Goal: Task Accomplishment & Management: Complete application form

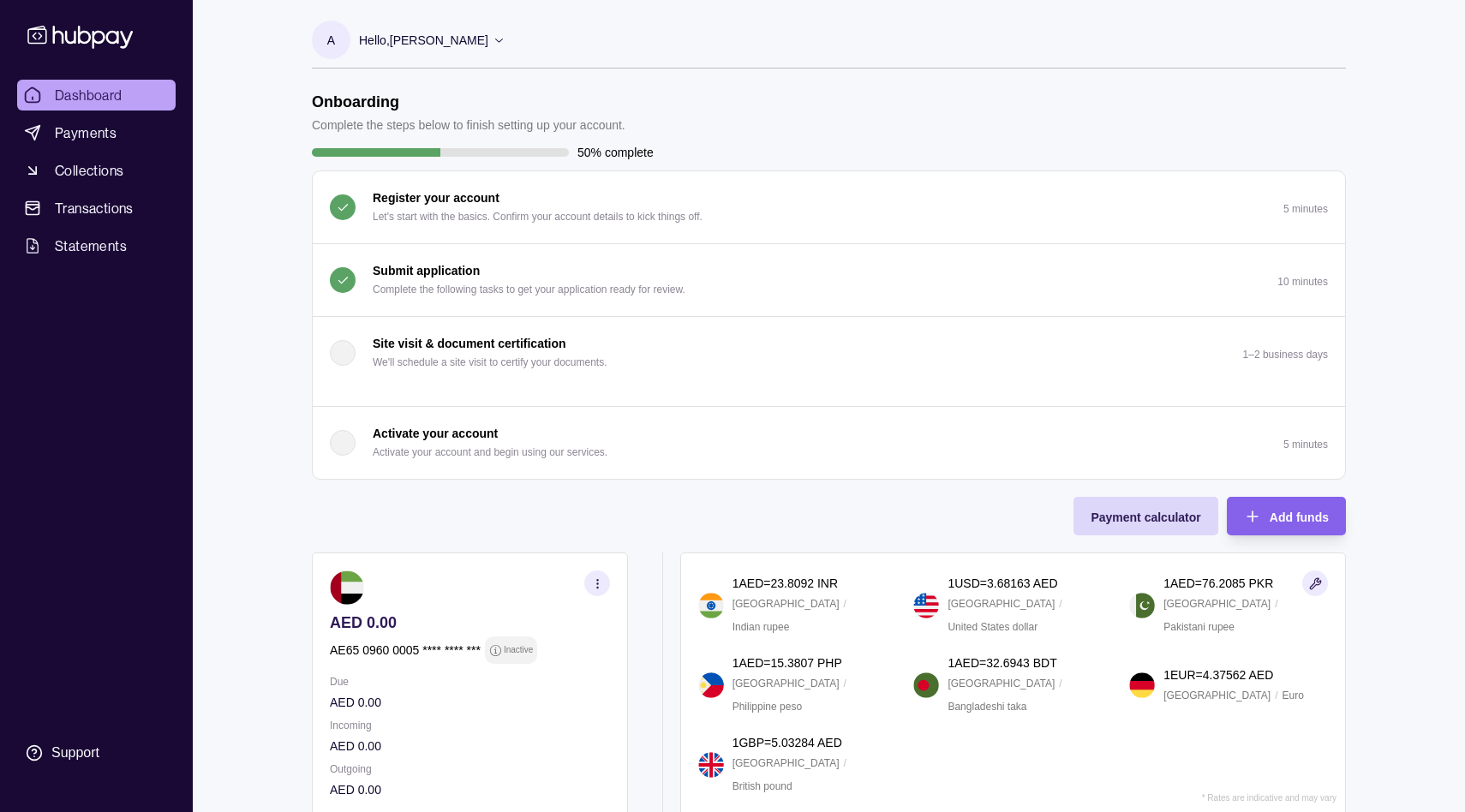
click at [431, 264] on p "Submit application" at bounding box center [426, 270] width 107 height 19
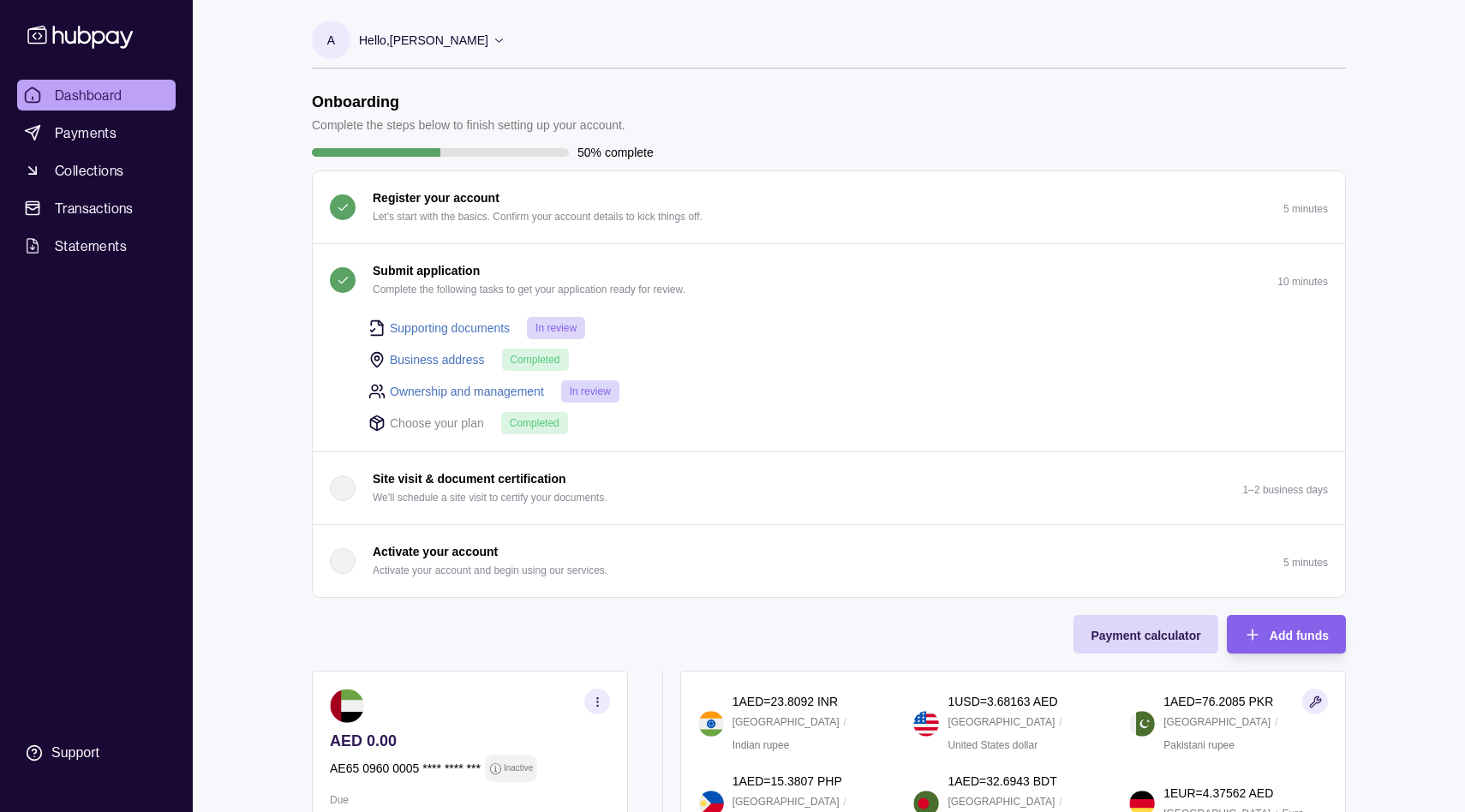
click at [467, 40] on p "Hello, [PERSON_NAME]" at bounding box center [423, 39] width 129 height 19
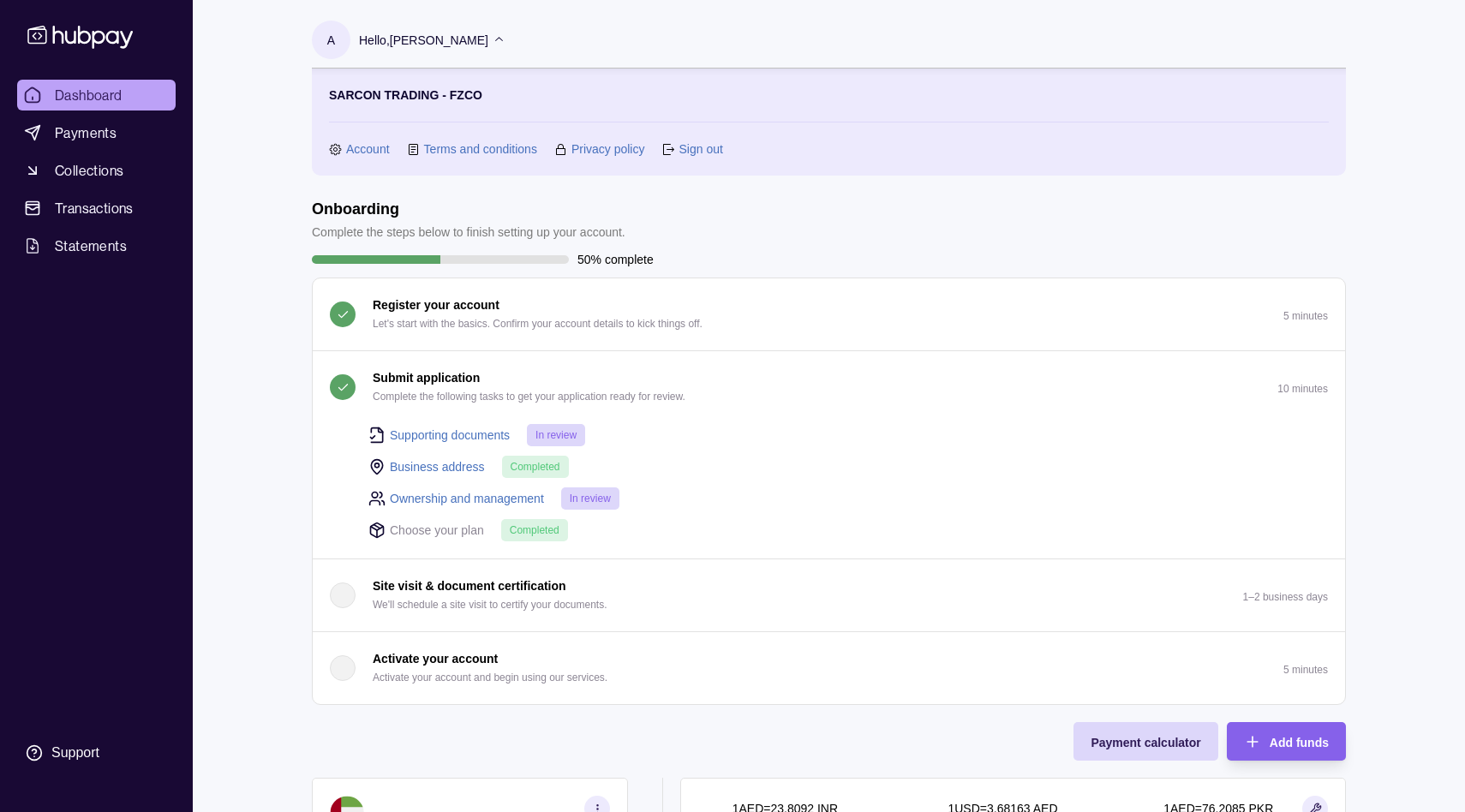
click at [368, 144] on link "Account" at bounding box center [368, 149] width 43 height 19
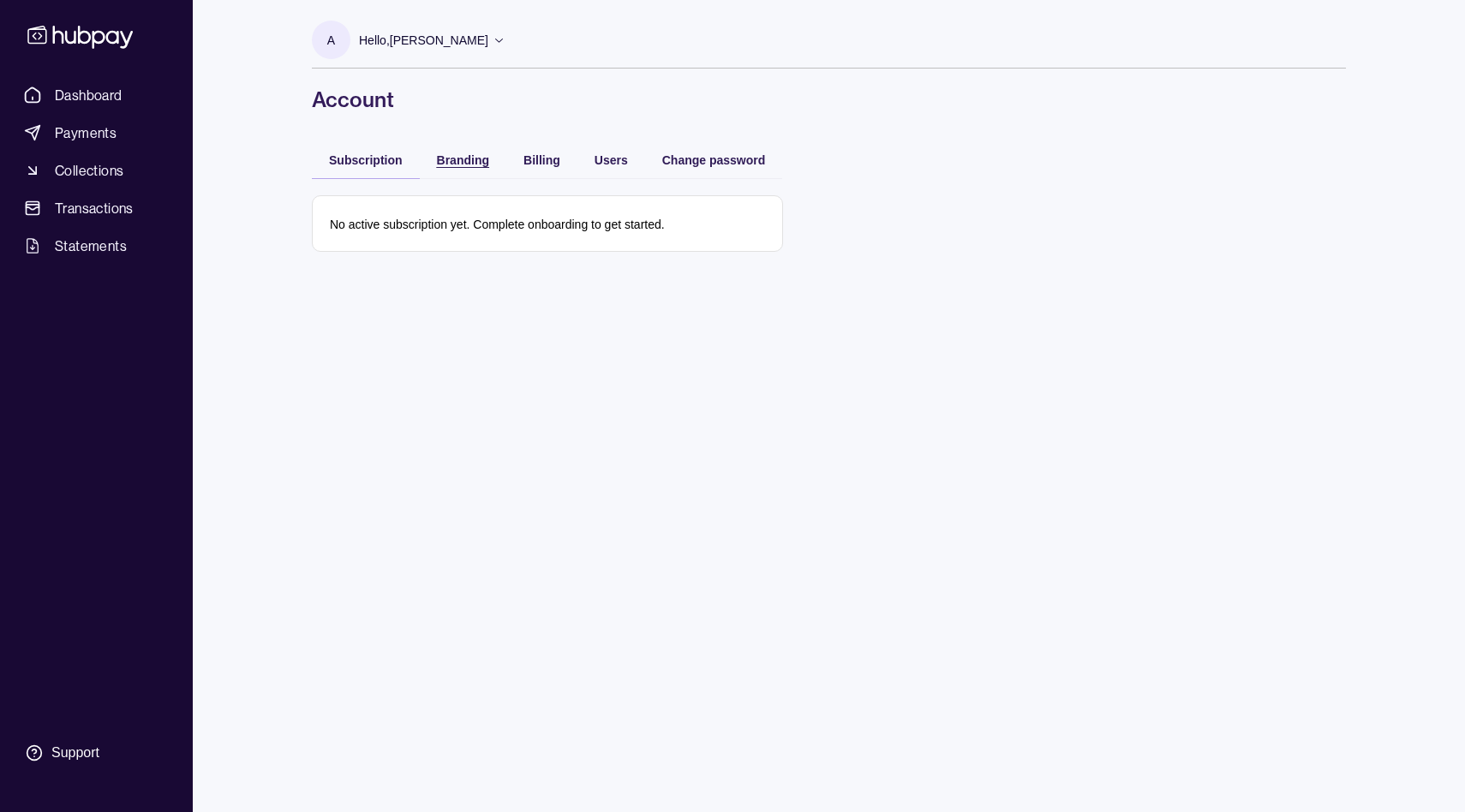
click at [441, 158] on span "Branding" at bounding box center [462, 161] width 52 height 14
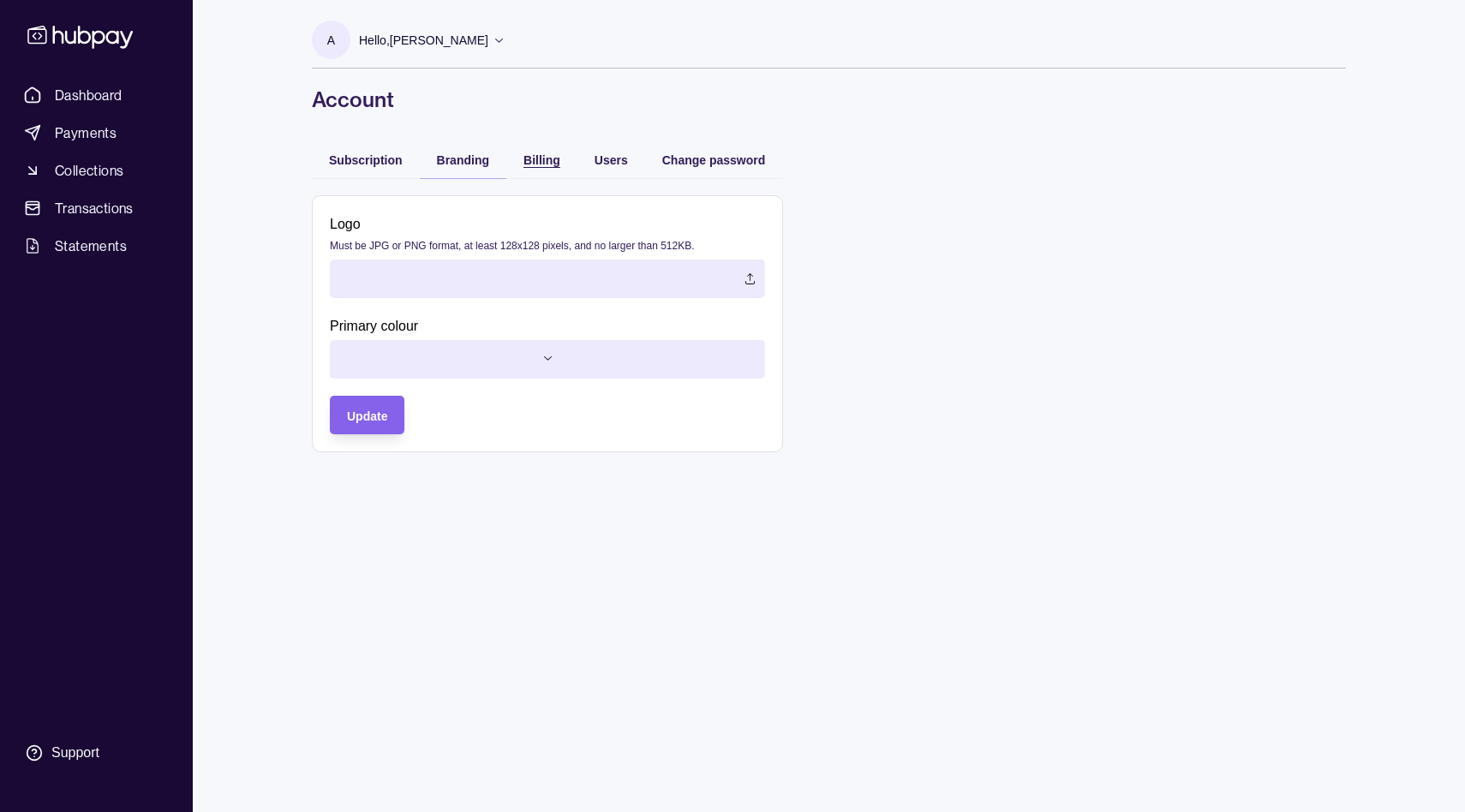
click at [512, 159] on div "button" at bounding box center [507, 160] width 14 height 14
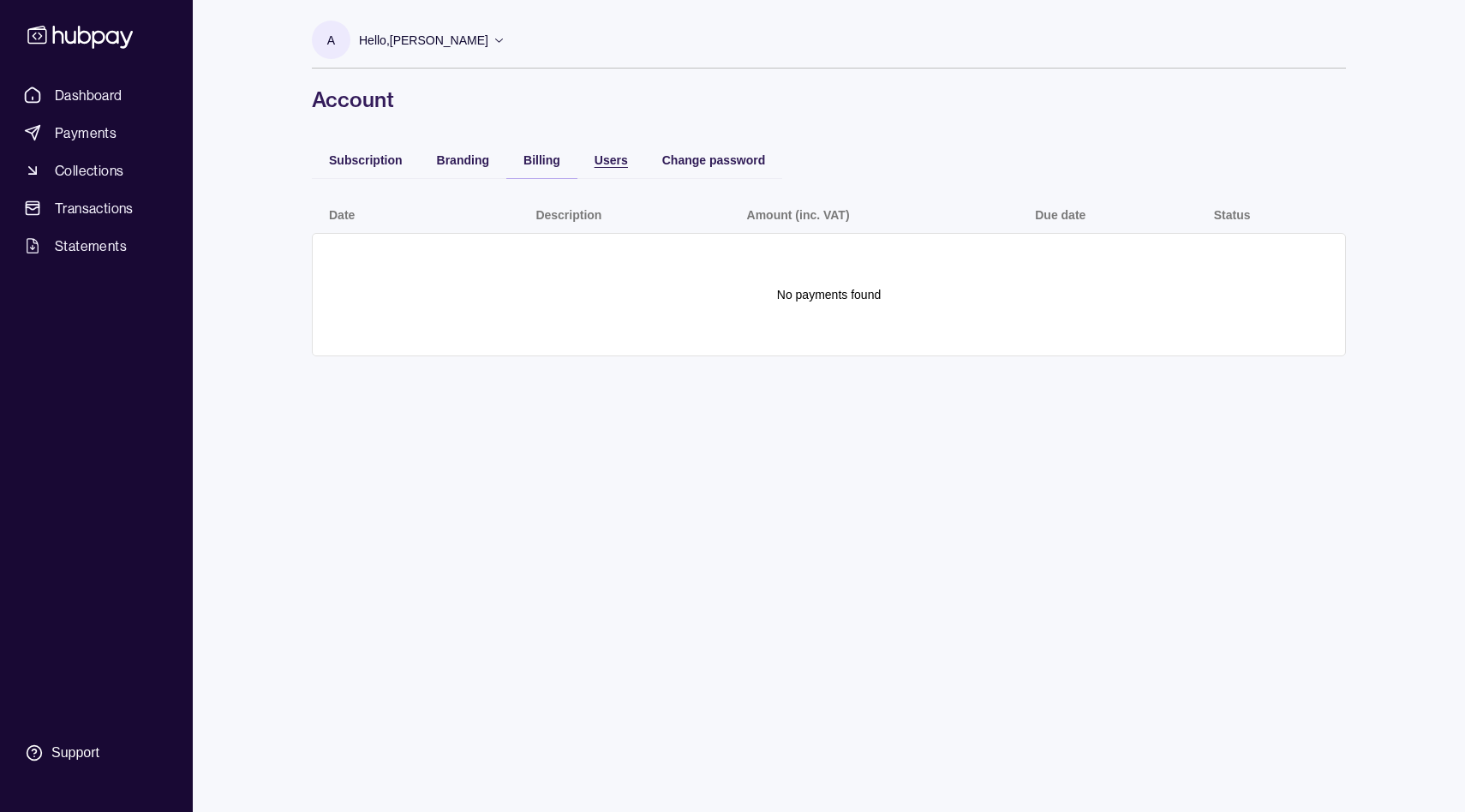
click at [597, 160] on span "Users" at bounding box center [611, 161] width 34 height 14
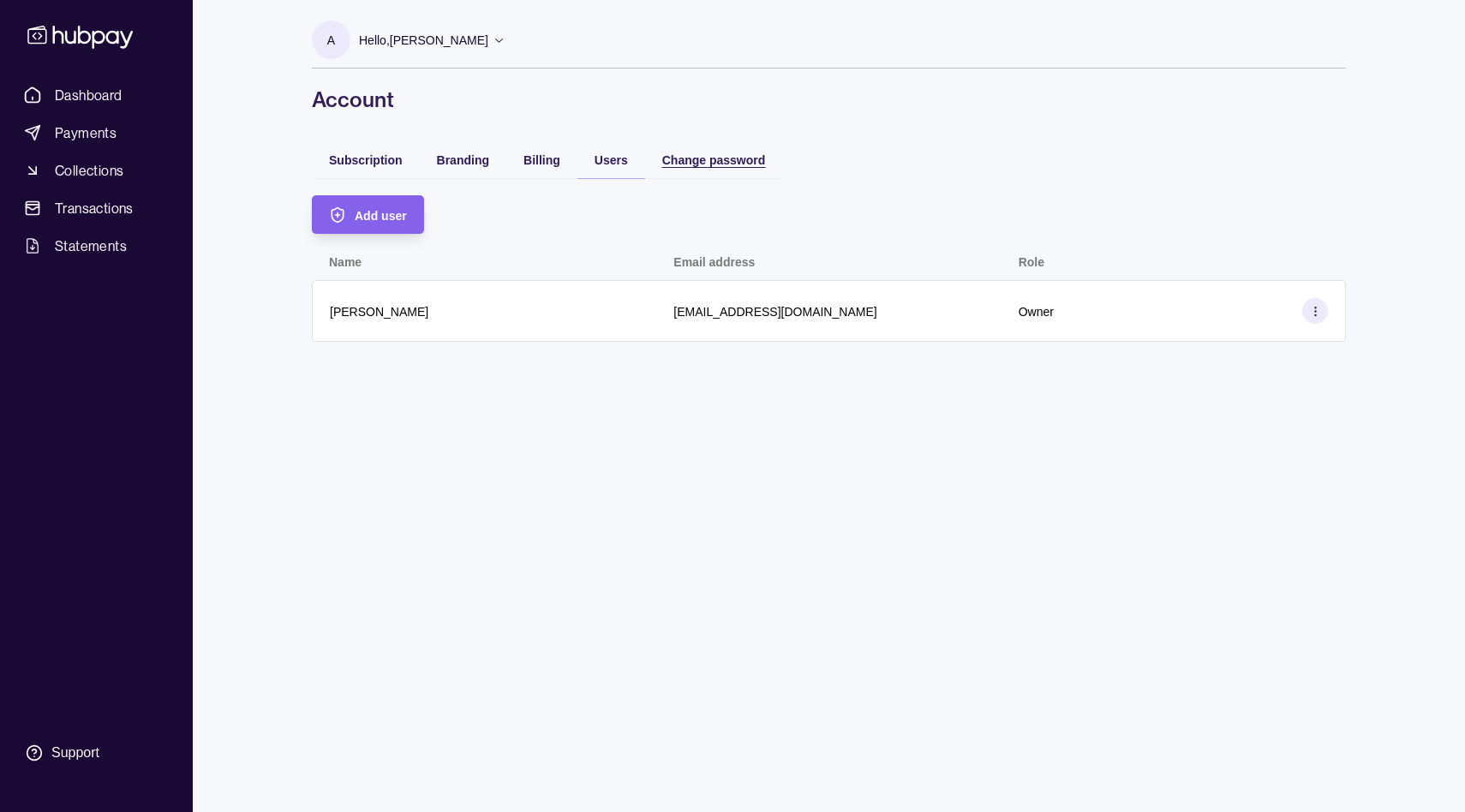
click at [697, 157] on span "Change password" at bounding box center [714, 161] width 104 height 14
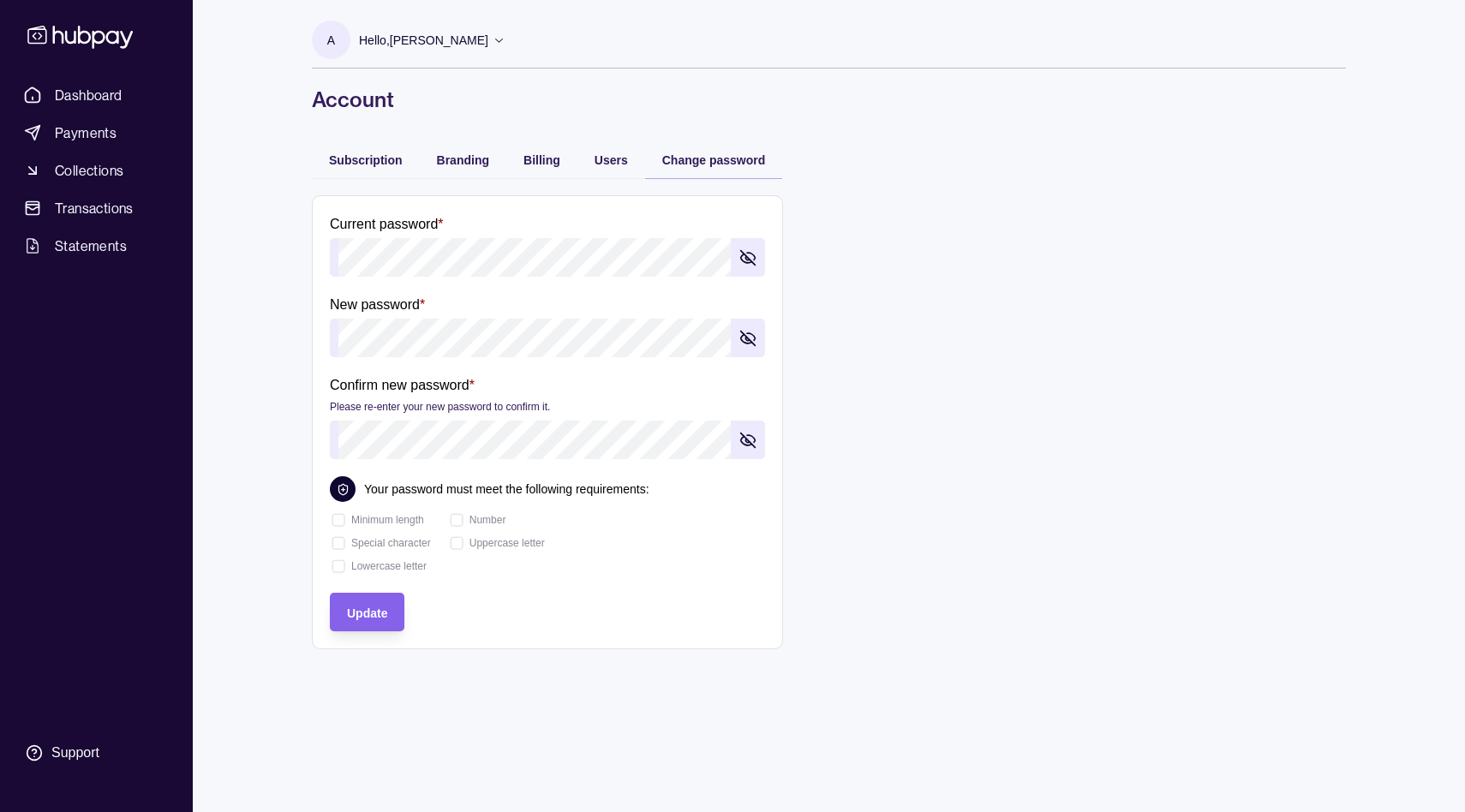
click at [344, 47] on section "A" at bounding box center [330, 39] width 38 height 38
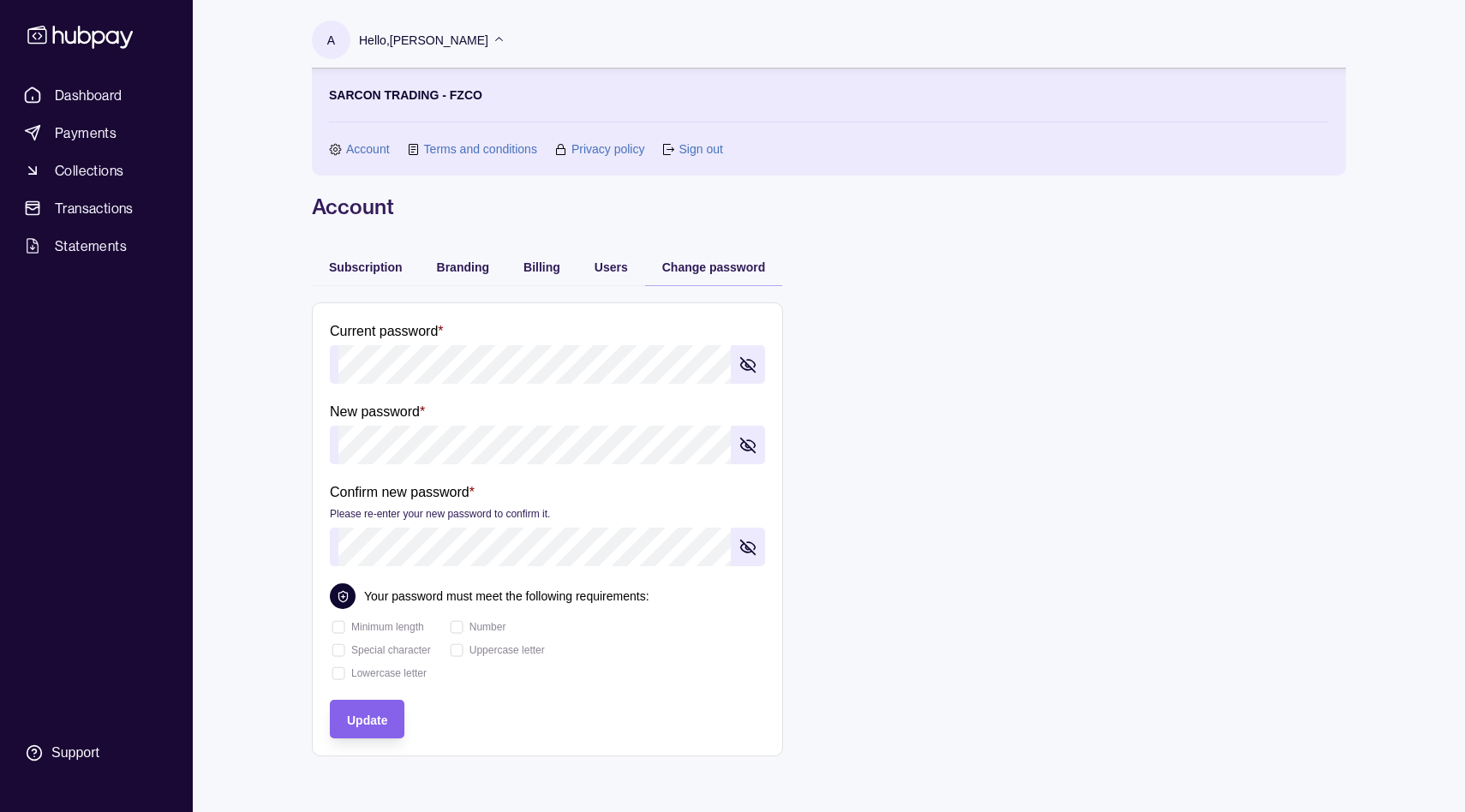
click at [351, 147] on link "Account" at bounding box center [368, 149] width 43 height 19
click at [622, 261] on span "Users" at bounding box center [611, 267] width 34 height 14
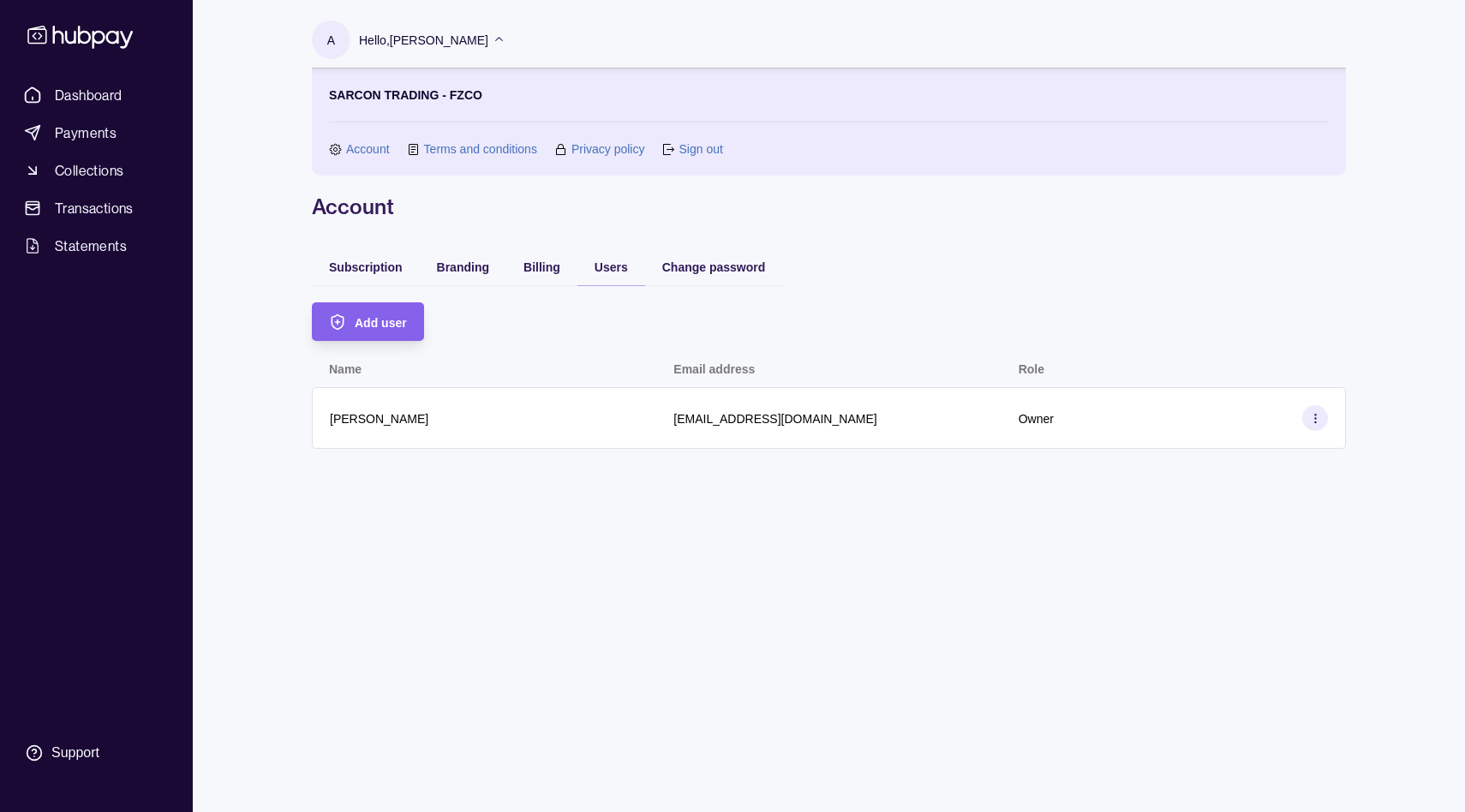
click at [355, 147] on link "Account" at bounding box center [368, 149] width 43 height 19
click at [375, 37] on p "Hello, [PERSON_NAME]" at bounding box center [423, 39] width 129 height 19
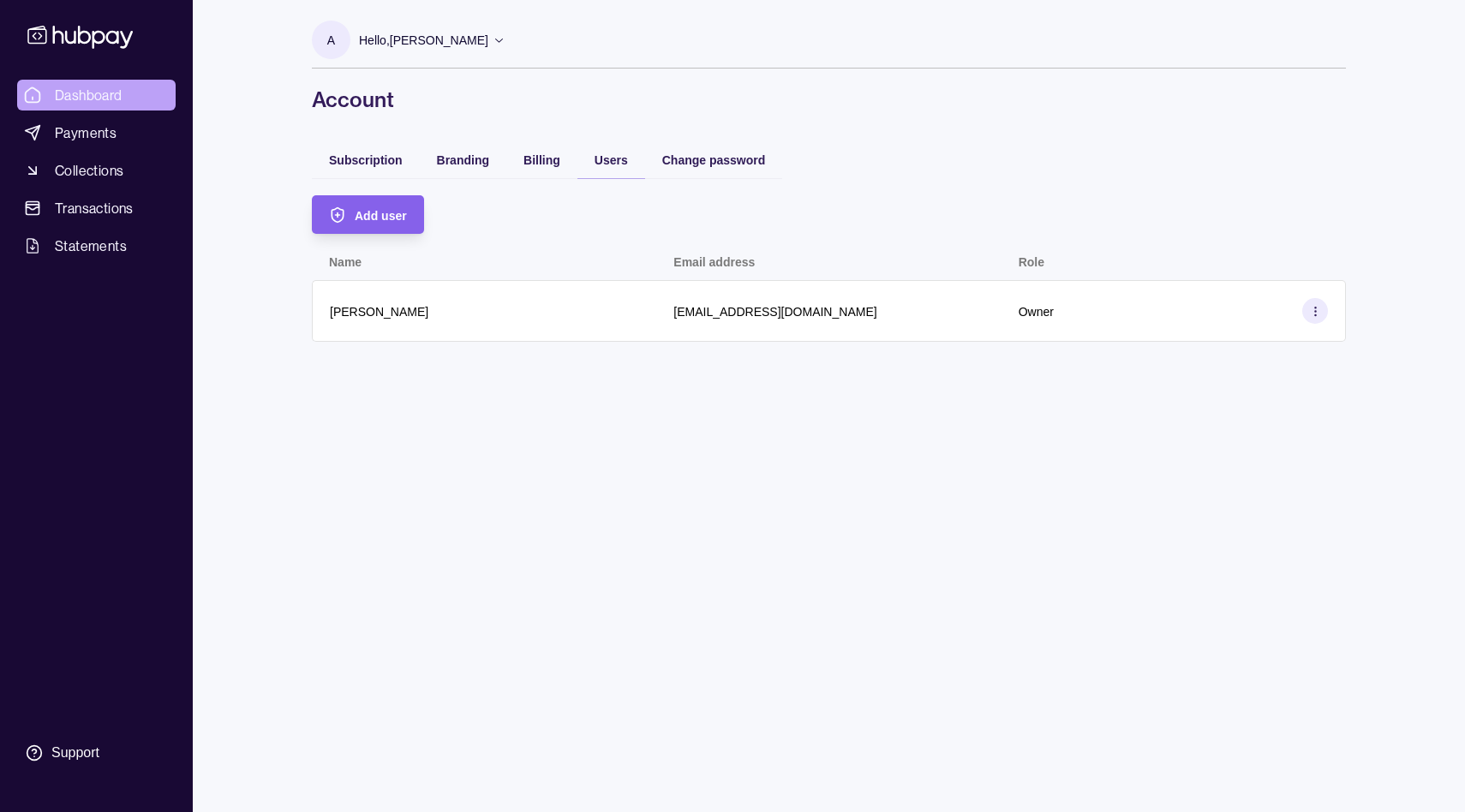
click at [111, 94] on span "Dashboard" at bounding box center [89, 95] width 68 height 21
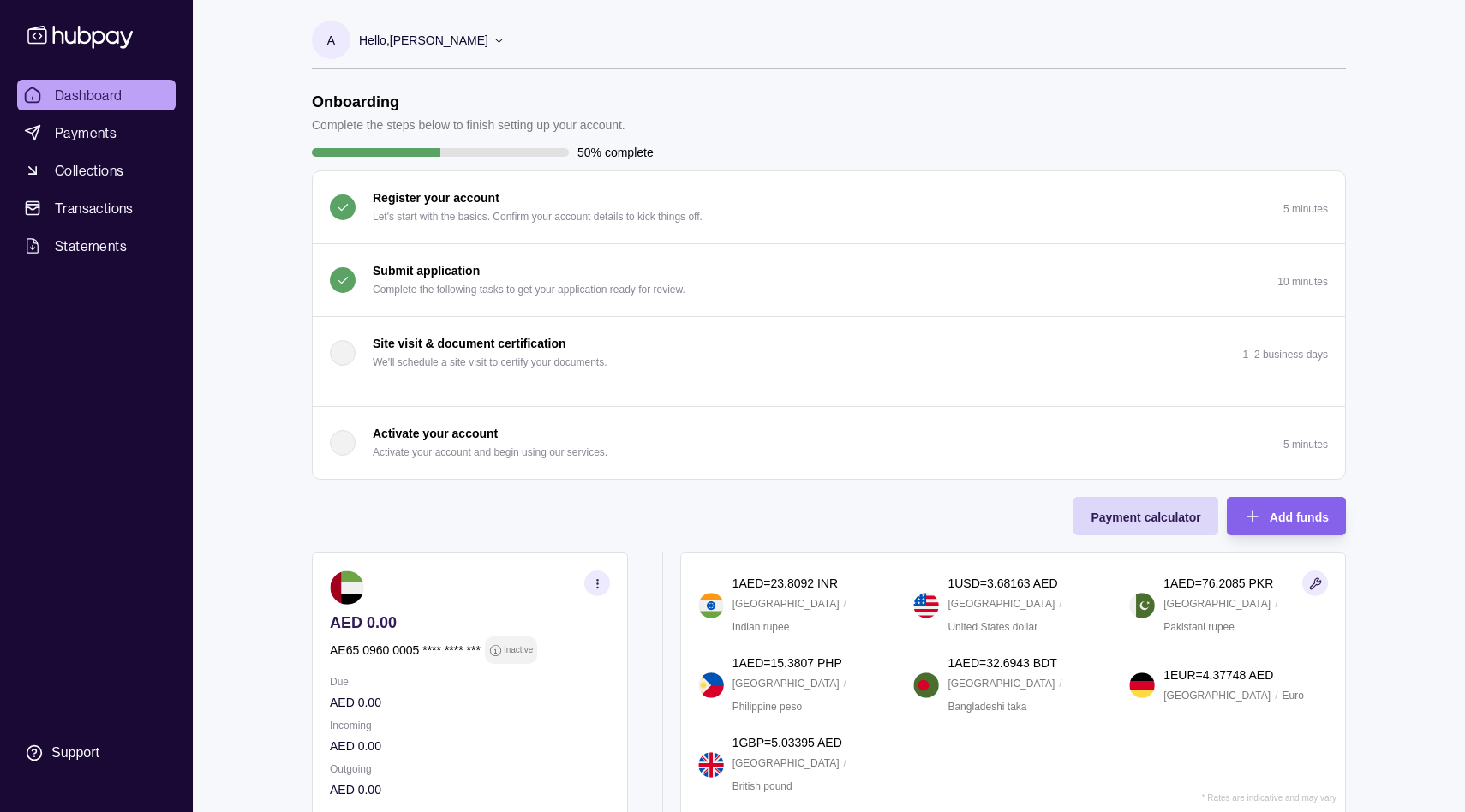
click at [408, 266] on p "Submit application" at bounding box center [426, 270] width 107 height 19
